Goal: Transaction & Acquisition: Purchase product/service

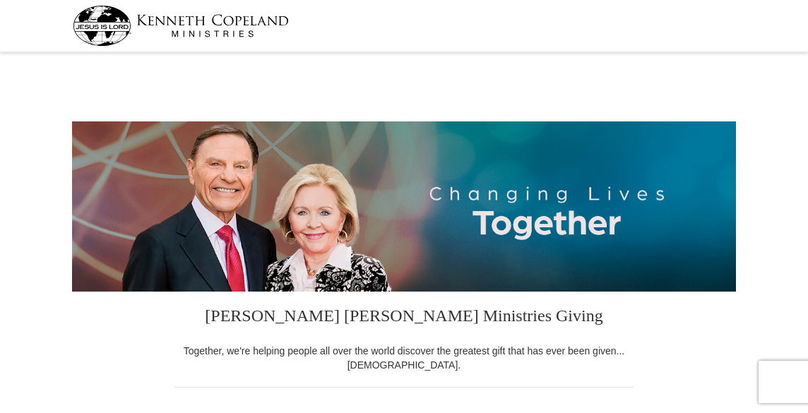
select select "VA"
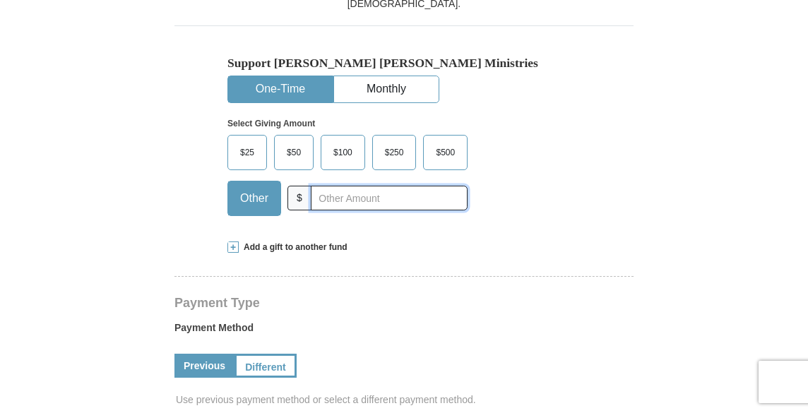
click at [366, 196] on input "text" at bounding box center [389, 198] width 157 height 25
type input "135"
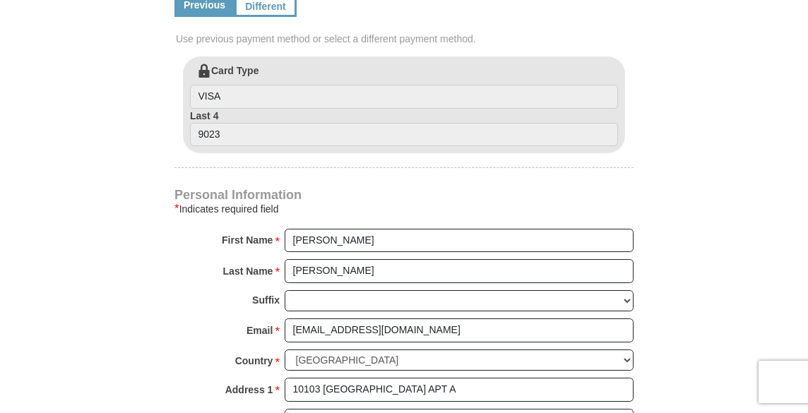
scroll to position [1084, 0]
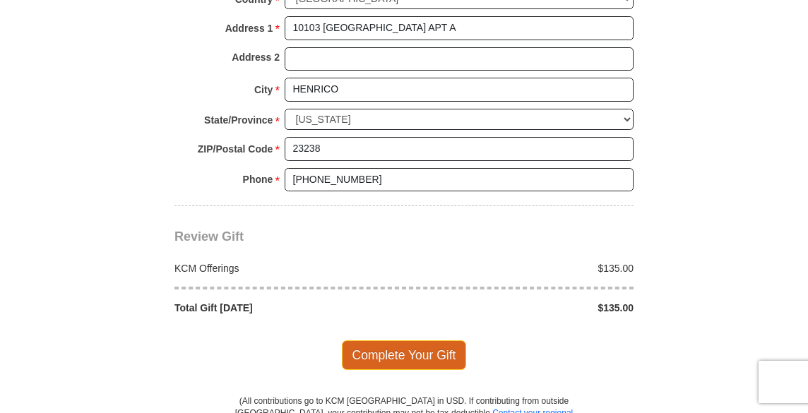
click at [402, 357] on span "Complete Your Gift" at bounding box center [404, 355] width 125 height 30
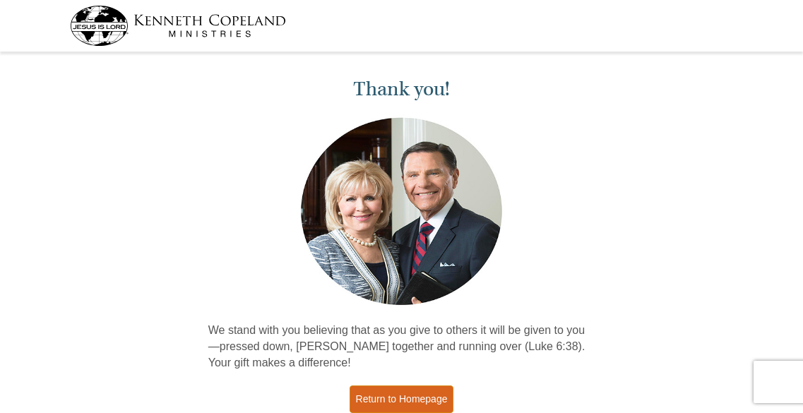
click at [428, 391] on link "Return to Homepage" at bounding box center [401, 399] width 104 height 28
